Goal: Information Seeking & Learning: Check status

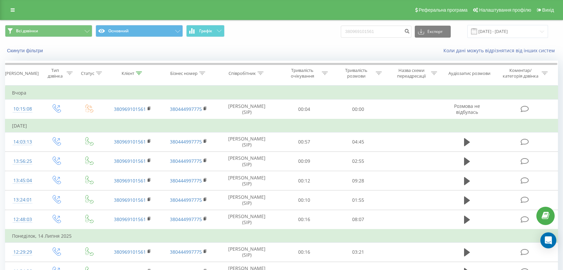
click at [378, 36] on input "380969101561" at bounding box center [376, 32] width 71 height 12
type input "380957672737"
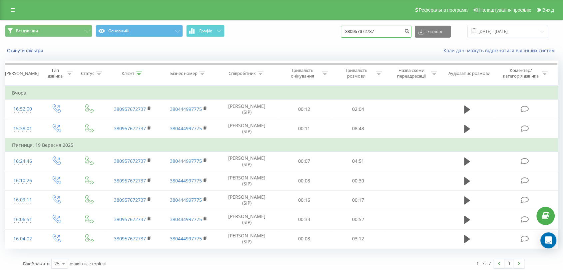
click at [376, 27] on input "380957672737" at bounding box center [376, 32] width 71 height 12
paste input "8281004"
type input "380958281004"
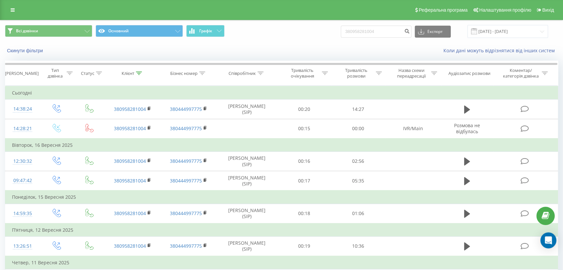
click at [354, 50] on div "Коли дані можуть відрізнятися вiд інших систем" at bounding box center [386, 50] width 351 height 7
click at [376, 29] on input "380958281004" at bounding box center [376, 32] width 71 height 12
paste input "87887152"
type input "380987887152"
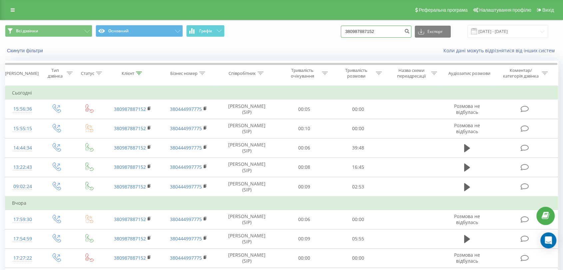
click at [385, 31] on input "380987887152" at bounding box center [376, 32] width 71 height 12
